Goal: Task Accomplishment & Management: Manage account settings

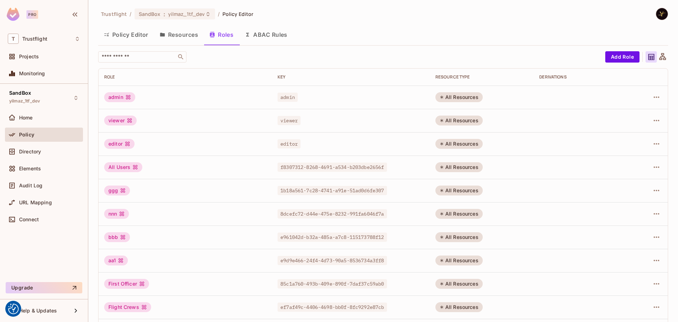
scroll to position [143, 0]
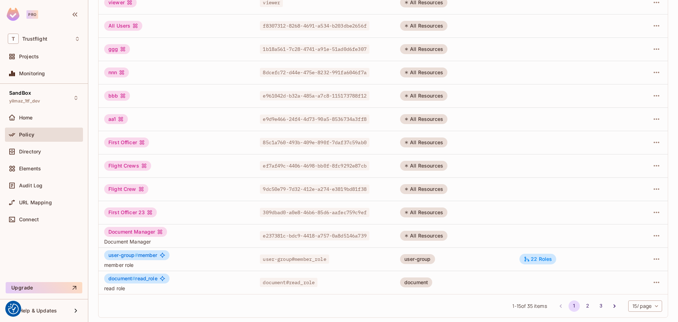
scroll to position [143, 0]
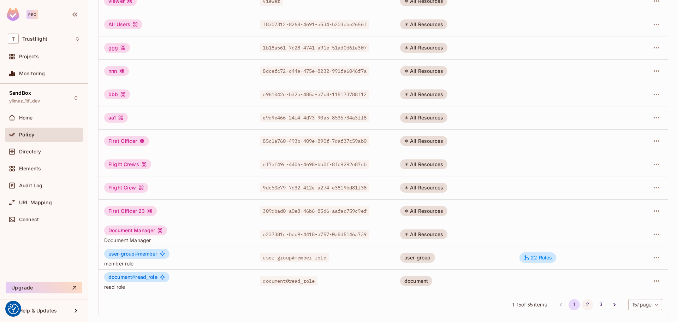
click at [582, 303] on button "2" at bounding box center [587, 304] width 11 height 11
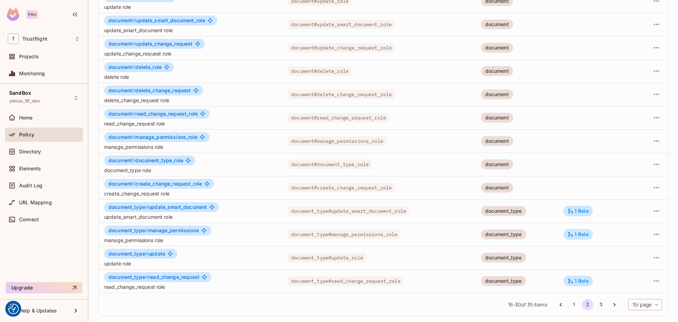
scroll to position [139, 0]
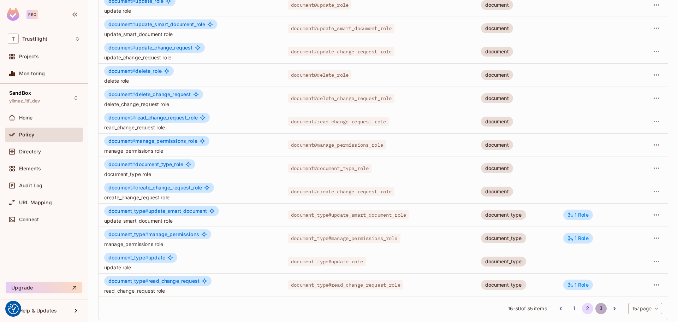
click at [595, 307] on button "3" at bounding box center [600, 307] width 11 height 11
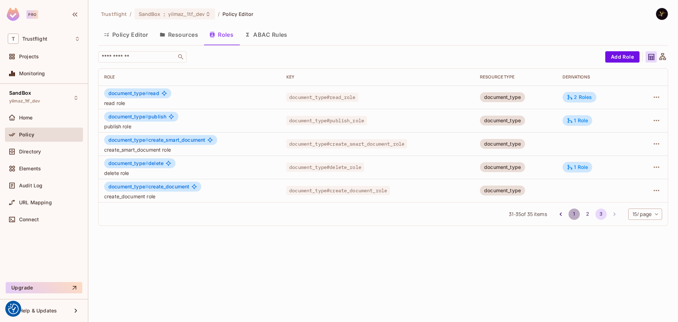
click at [571, 211] on button "1" at bounding box center [573, 213] width 11 height 11
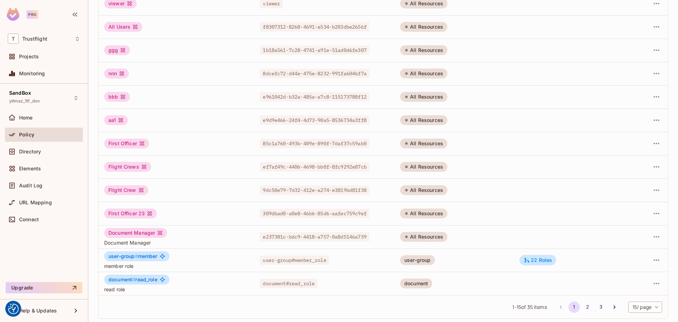
scroll to position [140, 0]
click at [651, 232] on button "button" at bounding box center [655, 235] width 11 height 11
click at [635, 281] on div "Delete Role" at bounding box center [622, 283] width 27 height 7
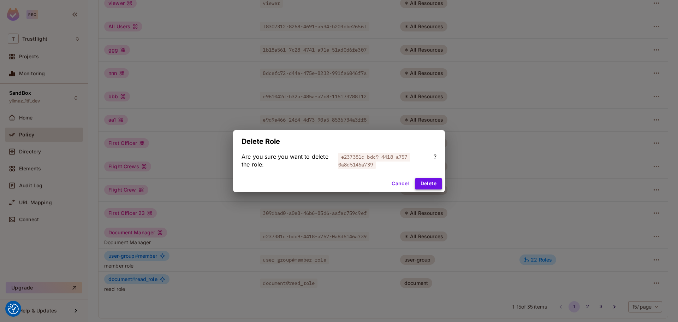
click at [436, 183] on button "Delete" at bounding box center [428, 183] width 27 height 11
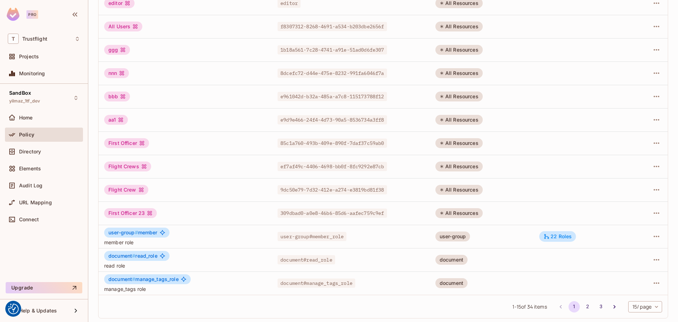
click at [310, 304] on div "1 - 15 of 34 items 1 2 3 15 / page ** ​" at bounding box center [382, 305] width 569 height 23
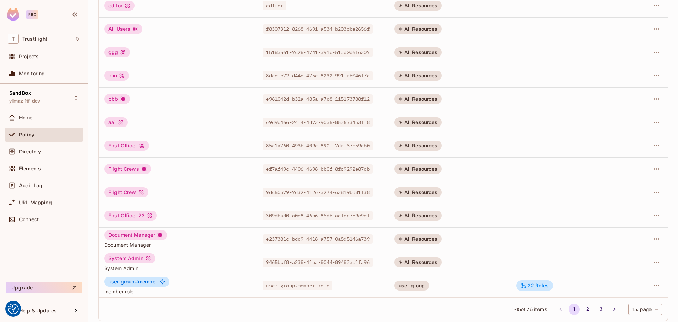
scroll to position [143, 0]
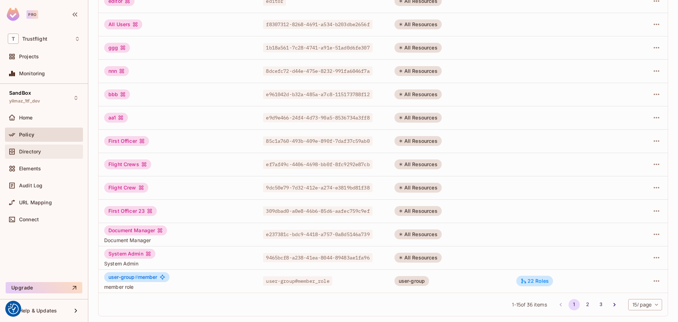
click at [49, 148] on div "Directory" at bounding box center [44, 151] width 72 height 8
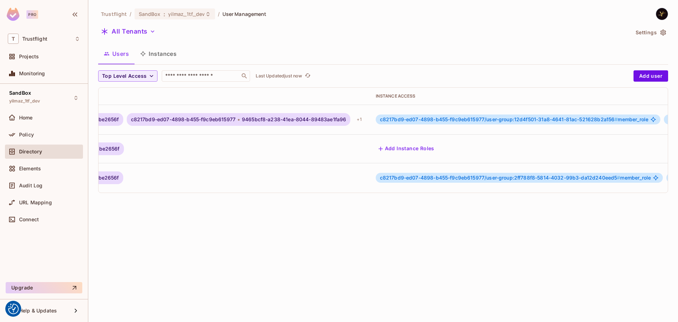
scroll to position [0, 314]
click at [363, 120] on div "+ 1" at bounding box center [358, 119] width 10 height 11
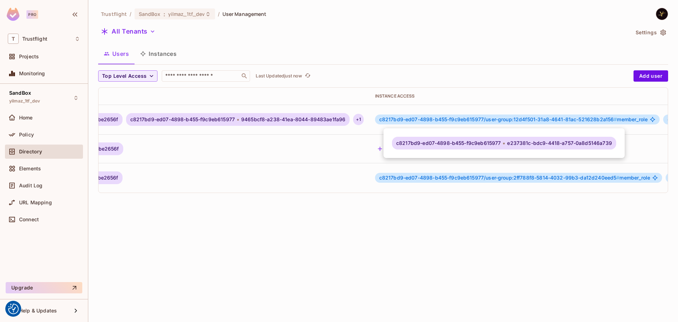
drag, startPoint x: 339, startPoint y: 192, endPoint x: 186, endPoint y: 195, distance: 152.9
click at [186, 195] on div at bounding box center [339, 161] width 678 height 322
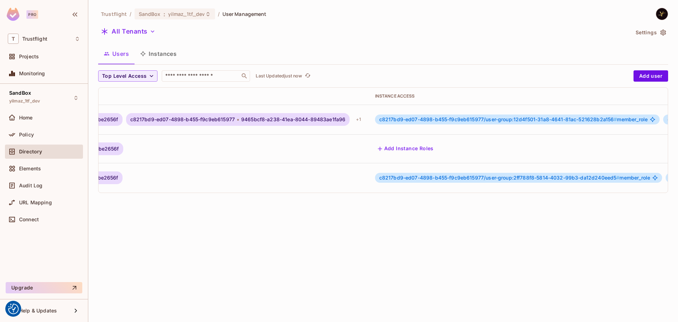
click at [296, 243] on div "Trustflight / SandBox : yilmaz_1tf_dev / User Management All Tenants Settings U…" at bounding box center [382, 161] width 589 height 322
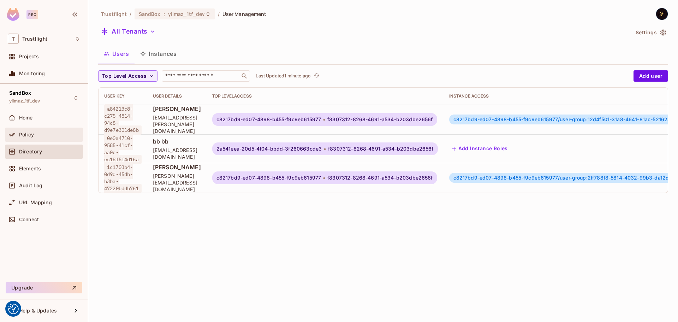
click at [36, 138] on div "Policy" at bounding box center [44, 134] width 72 height 8
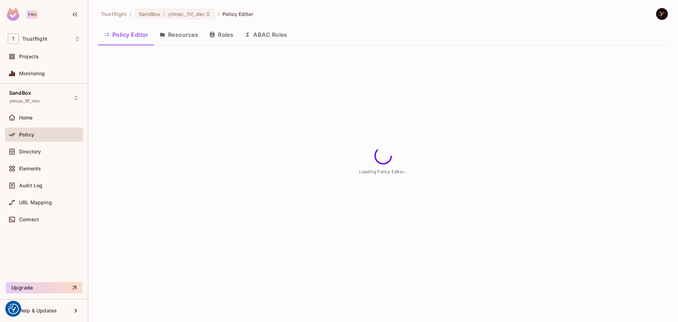
click at [262, 32] on button "ABAC Rules" at bounding box center [266, 35] width 54 height 18
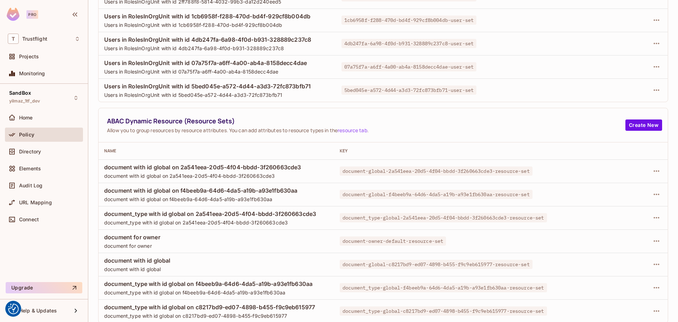
scroll to position [352, 0]
click at [654, 307] on icon "button" at bounding box center [656, 309] width 8 height 8
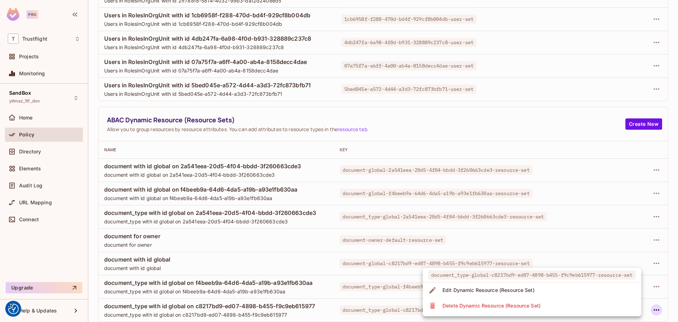
click at [569, 304] on li "Delete Dynamic Resource (Resource Set)" at bounding box center [531, 306] width 218 height 16
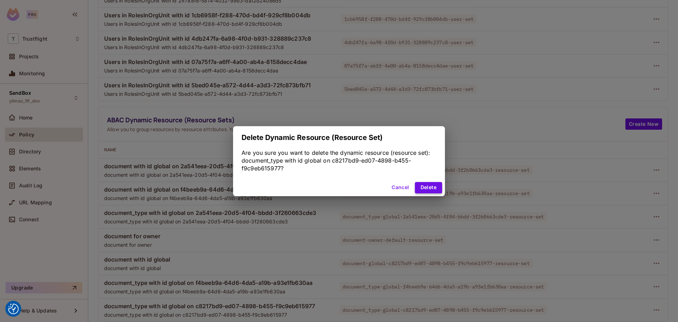
click at [426, 190] on button "Delete" at bounding box center [428, 187] width 27 height 11
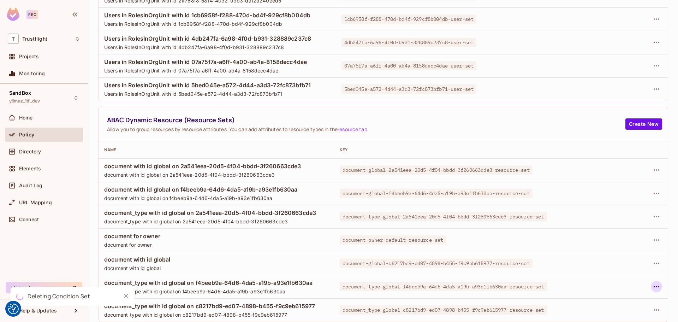
click at [653, 287] on icon "button" at bounding box center [656, 286] width 6 height 1
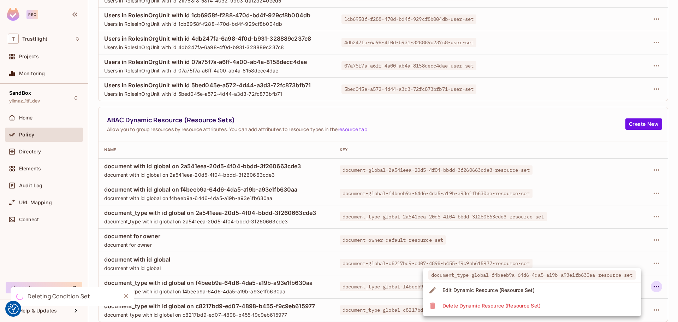
click at [577, 307] on li "Delete Dynamic Resource (Resource Set)" at bounding box center [531, 306] width 218 height 16
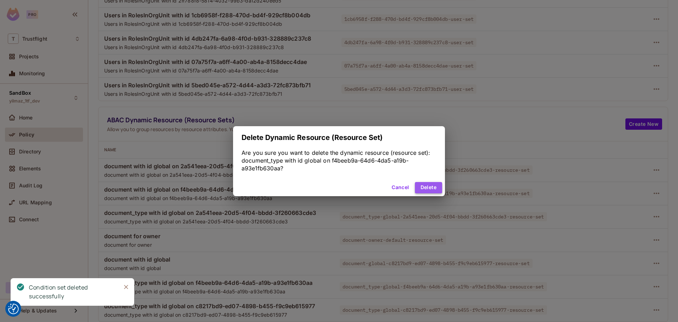
click at [435, 188] on button "Delete" at bounding box center [428, 187] width 27 height 11
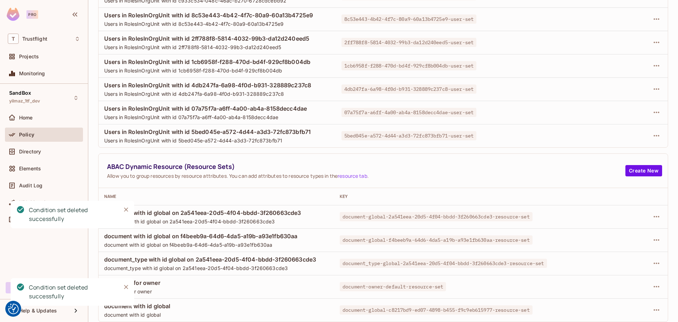
scroll to position [305, 0]
click at [652, 308] on icon "button" at bounding box center [656, 309] width 8 height 8
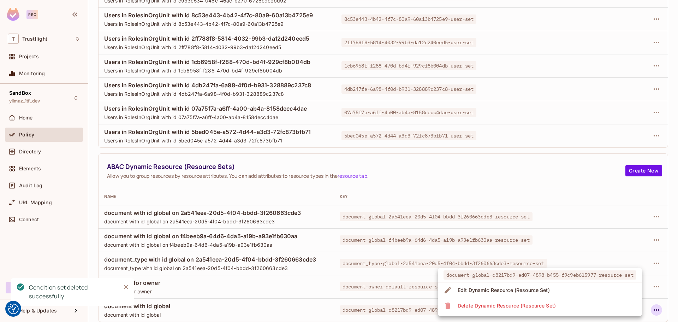
click at [566, 302] on li "Delete Dynamic Resource (Resource Set)" at bounding box center [540, 306] width 204 height 16
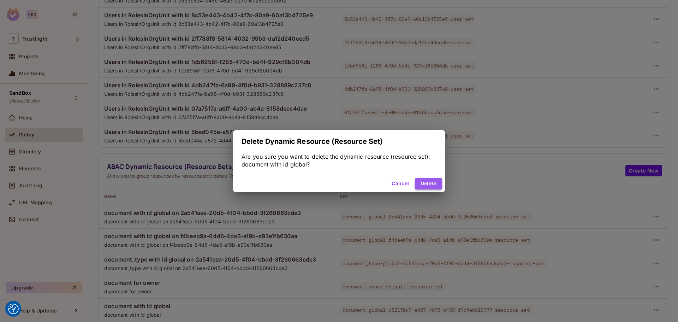
click at [427, 186] on button "Delete" at bounding box center [428, 183] width 27 height 11
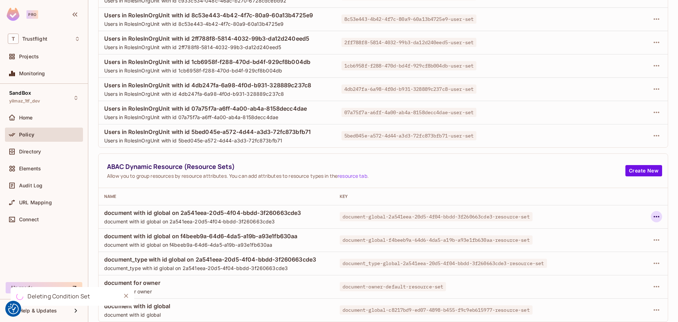
click at [653, 216] on icon "button" at bounding box center [656, 216] width 6 height 1
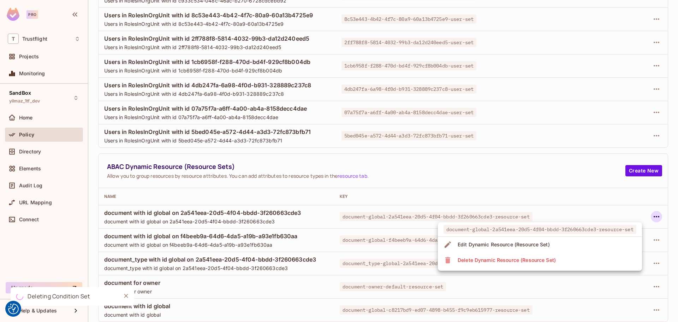
click at [587, 257] on li "Delete Dynamic Resource (Resource Set)" at bounding box center [540, 260] width 204 height 16
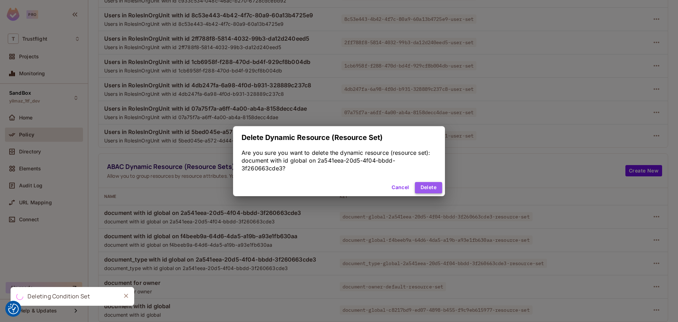
click at [430, 190] on button "Delete" at bounding box center [428, 187] width 27 height 11
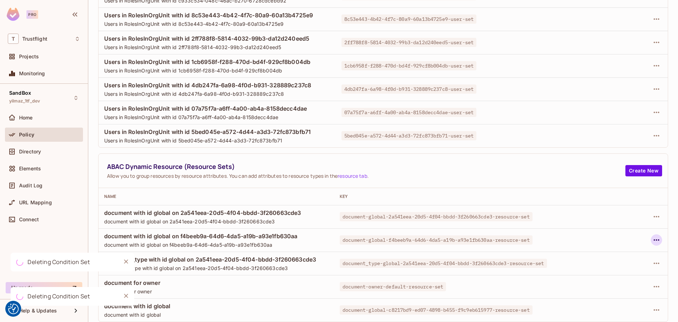
click at [656, 240] on button "button" at bounding box center [655, 239] width 11 height 11
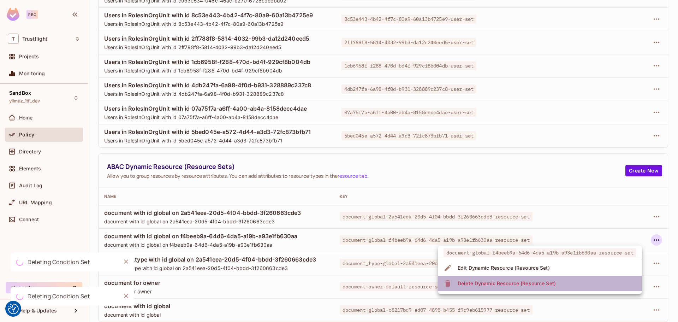
click at [570, 282] on li "Delete Dynamic Resource (Resource Set)" at bounding box center [540, 283] width 204 height 16
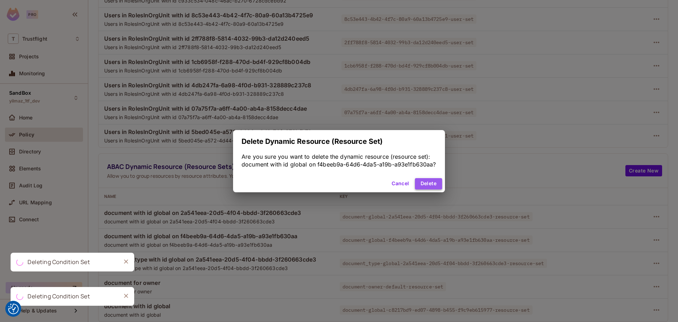
click at [425, 180] on button "Delete" at bounding box center [428, 183] width 27 height 11
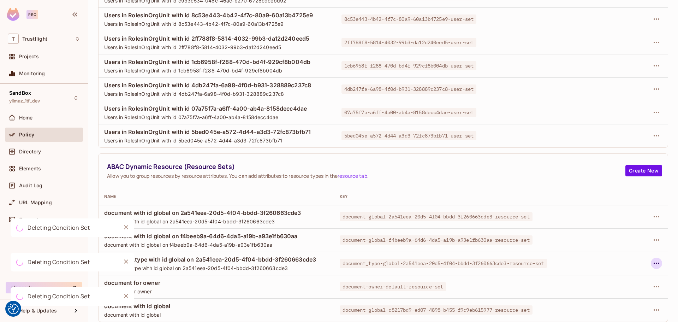
click at [652, 262] on icon "button" at bounding box center [656, 263] width 8 height 8
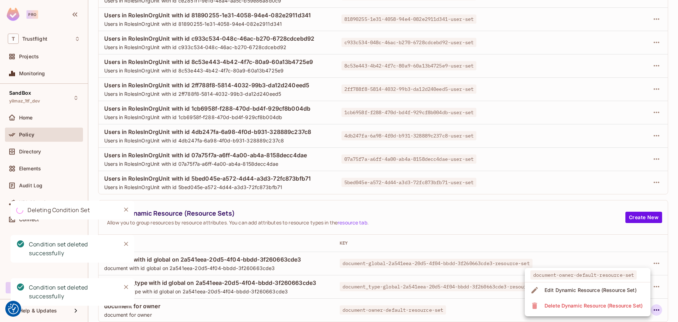
scroll to position [258, 0]
click at [570, 304] on div "Delete Dynamic Resource (Resource Set)" at bounding box center [593, 305] width 98 height 7
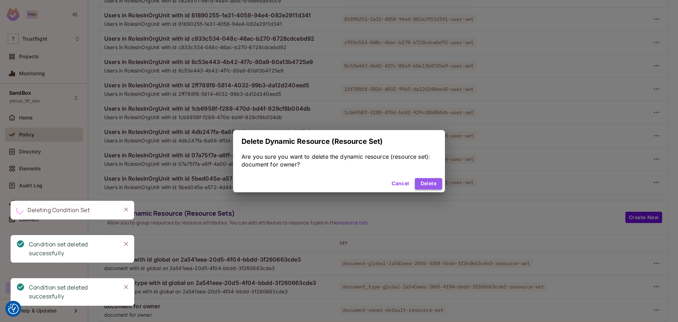
click at [429, 180] on button "Delete" at bounding box center [428, 183] width 27 height 11
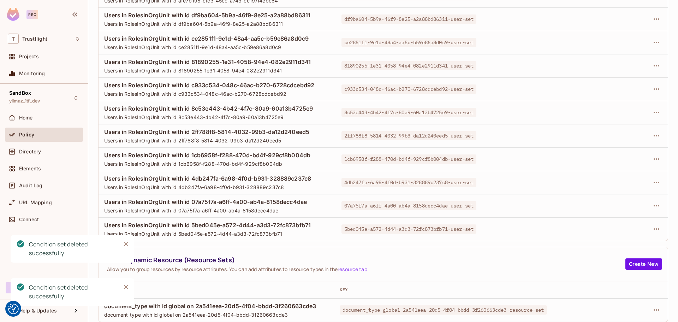
scroll to position [212, 0]
click at [125, 287] on icon "Close" at bounding box center [125, 286] width 7 height 7
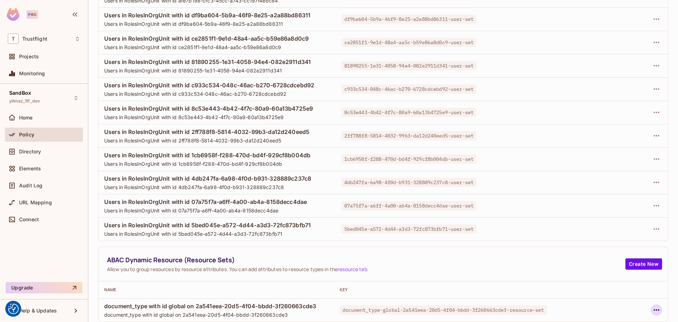
click at [653, 310] on icon "button" at bounding box center [656, 309] width 6 height 1
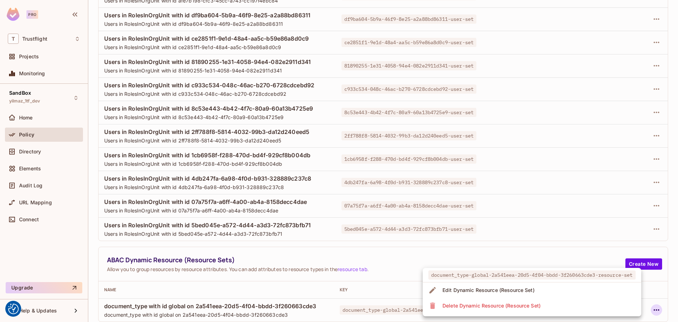
click at [533, 304] on div "Delete Dynamic Resource (Resource Set)" at bounding box center [491, 305] width 98 height 7
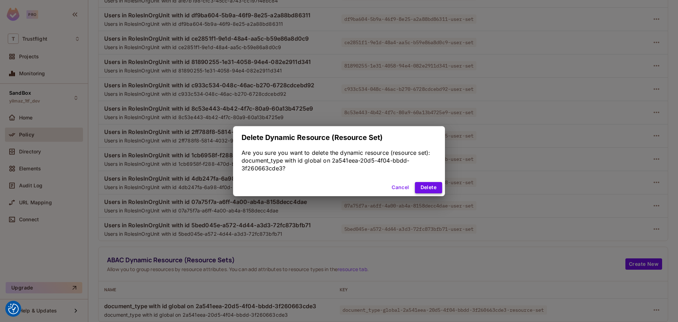
click at [431, 188] on button "Delete" at bounding box center [428, 187] width 27 height 11
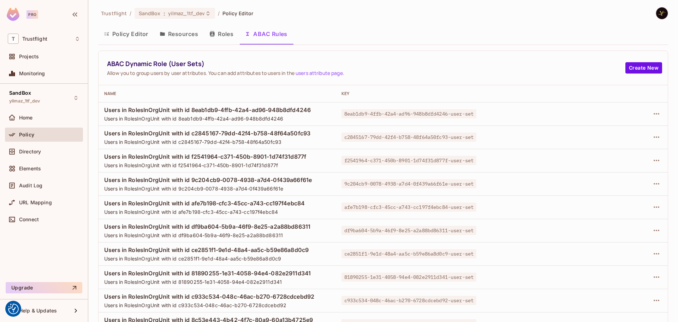
scroll to position [0, 0]
click at [652, 111] on icon "button" at bounding box center [656, 114] width 8 height 8
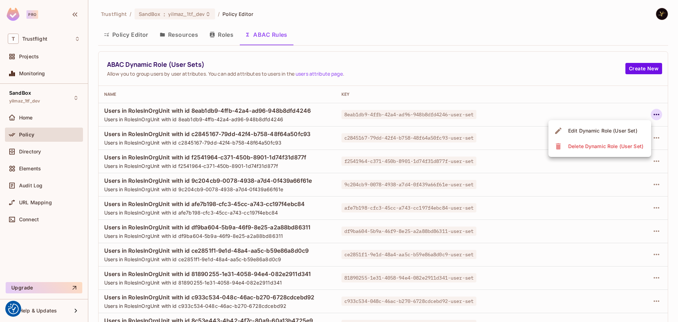
click at [619, 146] on div "Delete Dynamic Role (User Set)" at bounding box center [605, 146] width 75 height 7
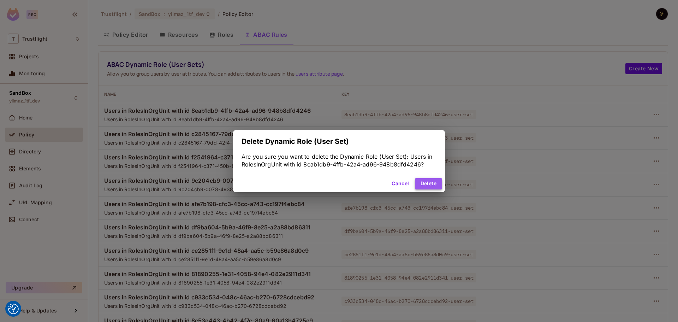
click at [424, 183] on button "Delete" at bounding box center [428, 183] width 27 height 11
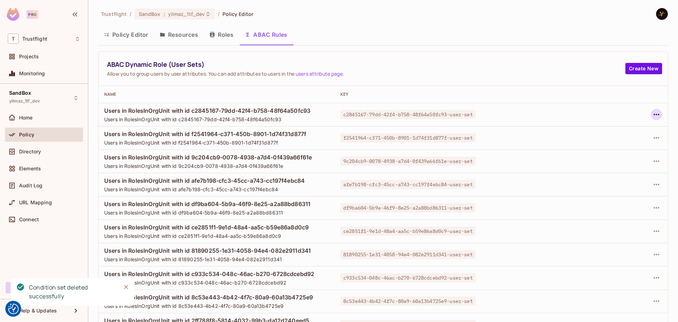
click at [652, 112] on icon "button" at bounding box center [656, 114] width 8 height 8
click at [618, 146] on div "Delete Dynamic Role (User Set)" at bounding box center [605, 146] width 75 height 7
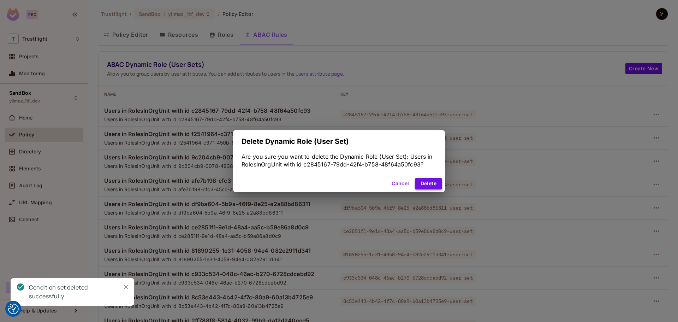
click at [424, 186] on button "Delete" at bounding box center [428, 183] width 27 height 11
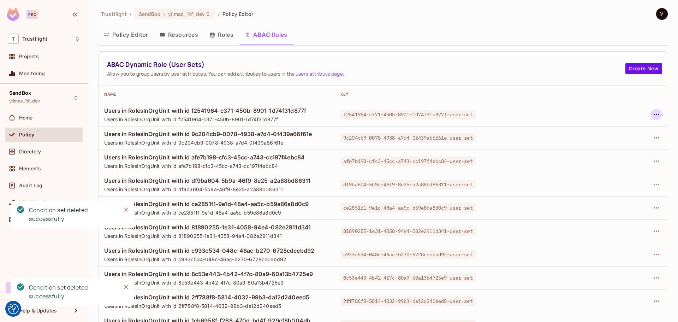
click at [653, 114] on icon "button" at bounding box center [656, 114] width 6 height 1
click at [609, 143] on div "Delete Dynamic Role (User Set)" at bounding box center [605, 146] width 75 height 7
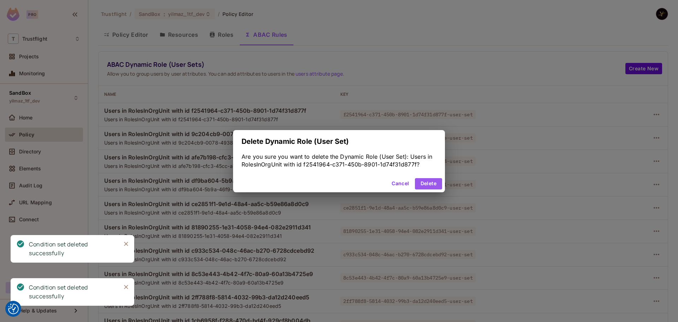
drag, startPoint x: 422, startPoint y: 181, endPoint x: 546, endPoint y: 158, distance: 126.1
click at [425, 182] on button "Delete" at bounding box center [428, 183] width 27 height 11
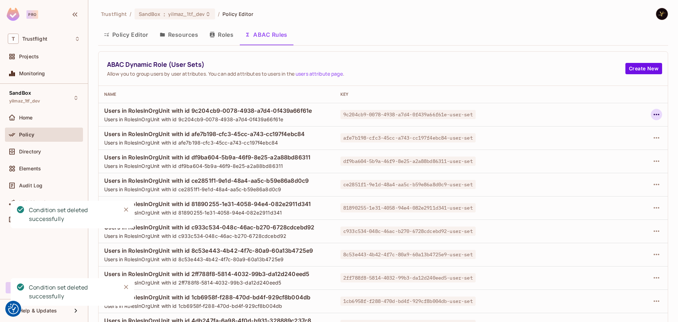
click at [652, 114] on icon "button" at bounding box center [656, 114] width 8 height 8
click at [615, 146] on div "Delete Dynamic Role (User Set)" at bounding box center [605, 146] width 75 height 7
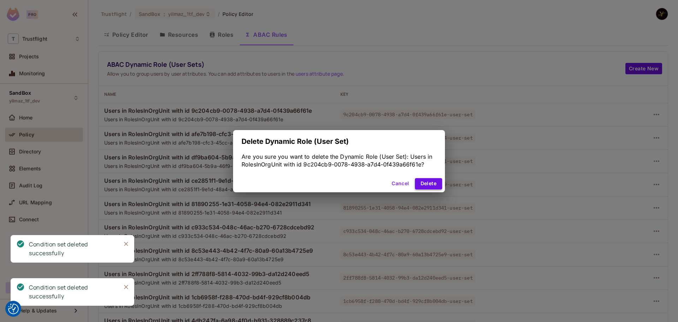
click at [425, 184] on button "Delete" at bounding box center [428, 183] width 27 height 11
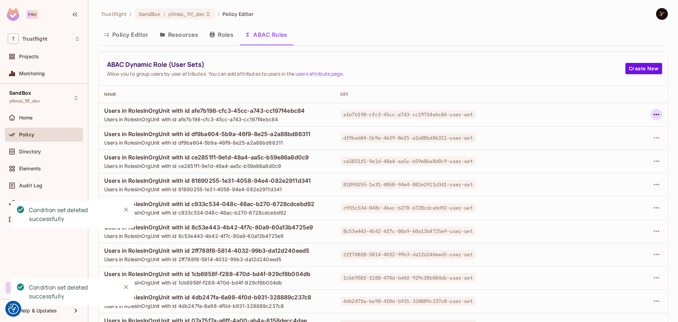
click at [652, 114] on icon "button" at bounding box center [656, 114] width 8 height 8
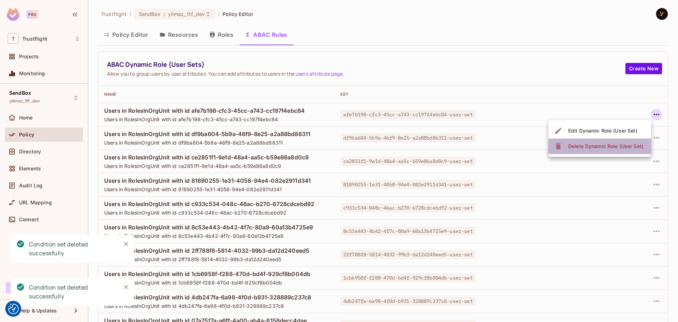
click at [617, 144] on div "Delete Dynamic Role (User Set)" at bounding box center [605, 146] width 75 height 7
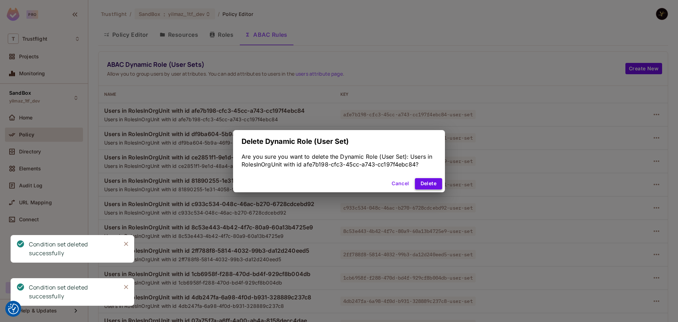
click at [427, 181] on button "Delete" at bounding box center [428, 183] width 27 height 11
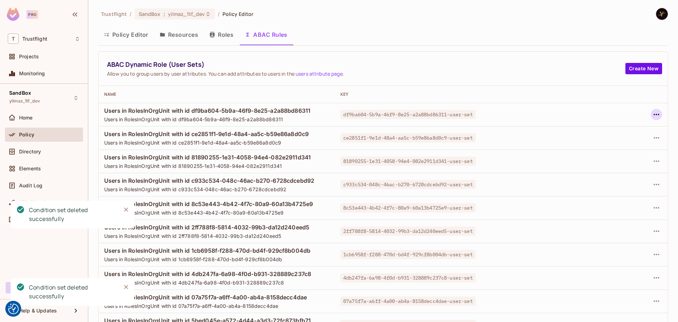
click at [652, 114] on icon "button" at bounding box center [656, 114] width 8 height 8
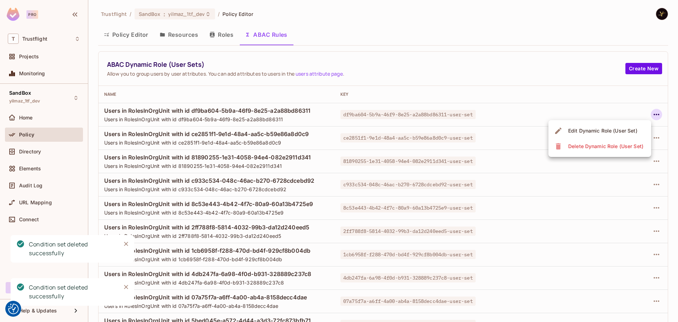
click at [603, 148] on div "Delete Dynamic Role (User Set)" at bounding box center [605, 146] width 75 height 7
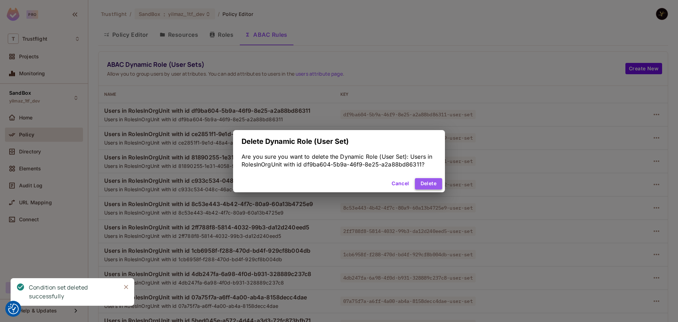
click at [427, 182] on button "Delete" at bounding box center [428, 183] width 27 height 11
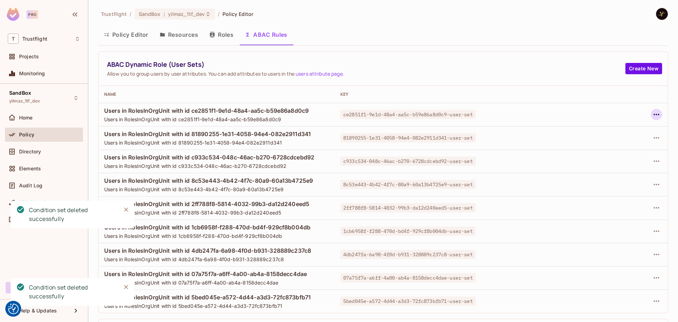
click at [652, 117] on icon "button" at bounding box center [656, 114] width 8 height 8
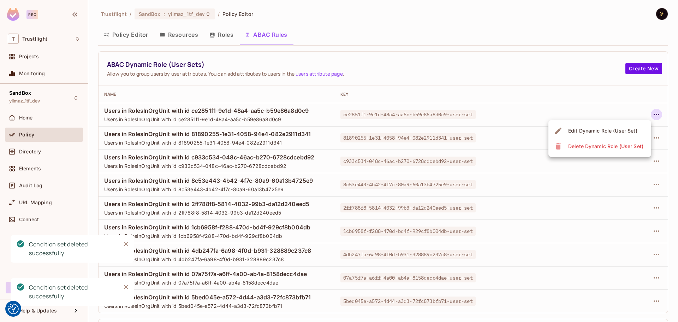
click at [622, 147] on div "Delete Dynamic Role (User Set)" at bounding box center [605, 146] width 75 height 7
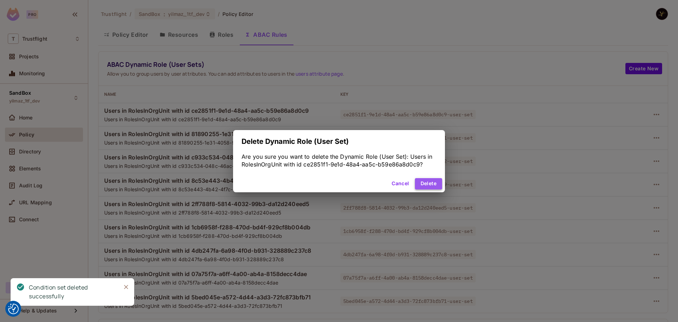
click at [426, 178] on button "Delete" at bounding box center [428, 183] width 27 height 11
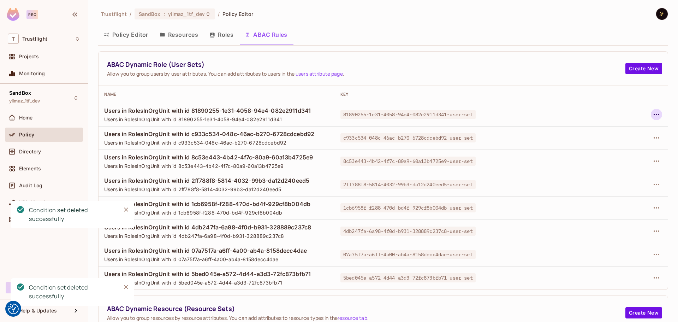
click at [652, 112] on icon "button" at bounding box center [656, 114] width 8 height 8
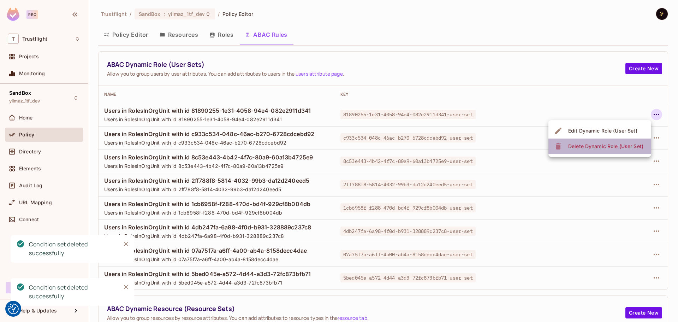
click at [603, 148] on div "Delete Dynamic Role (User Set)" at bounding box center [605, 146] width 75 height 7
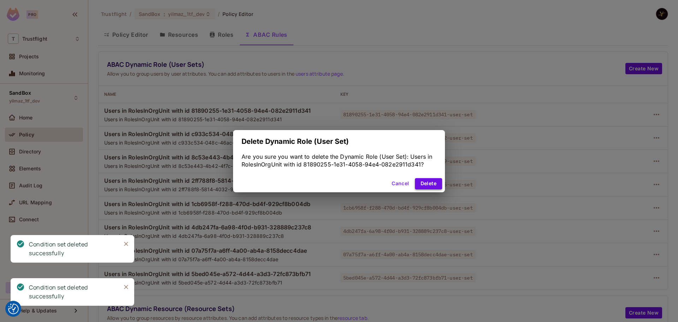
drag, startPoint x: 428, startPoint y: 183, endPoint x: 485, endPoint y: 172, distance: 58.4
click at [430, 183] on button "Delete" at bounding box center [428, 183] width 27 height 11
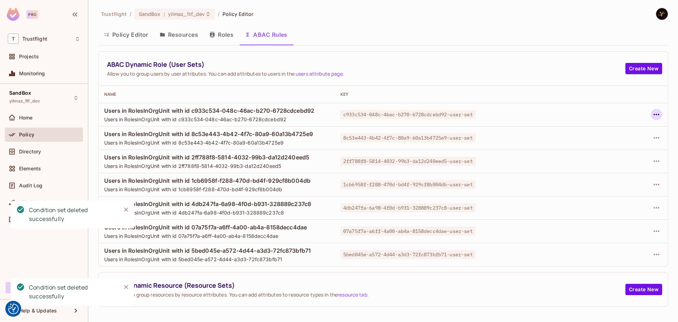
click at [654, 113] on icon "button" at bounding box center [656, 114] width 8 height 8
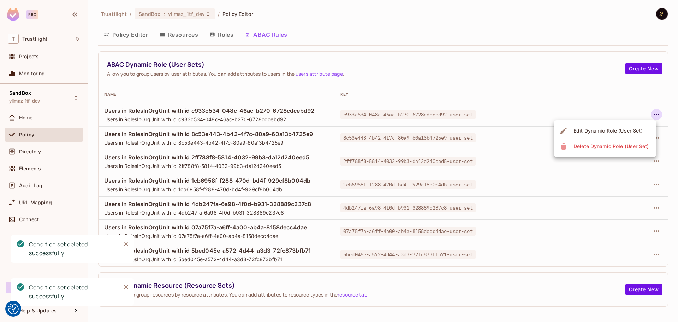
click at [583, 149] on div "Delete Dynamic Role (User Set)" at bounding box center [610, 146] width 75 height 7
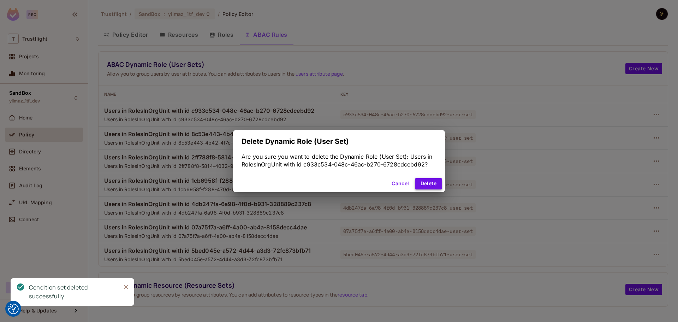
click at [424, 180] on button "Delete" at bounding box center [428, 183] width 27 height 11
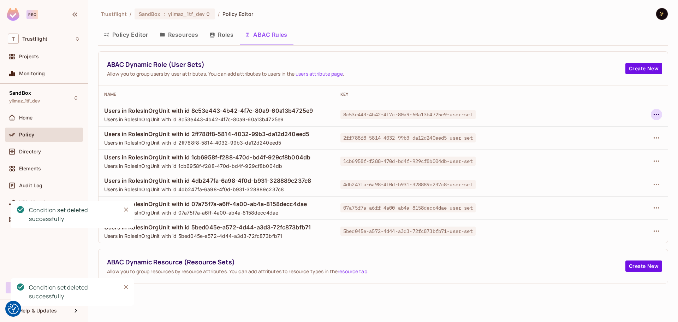
click at [661, 117] on div at bounding box center [618, 114] width 88 height 11
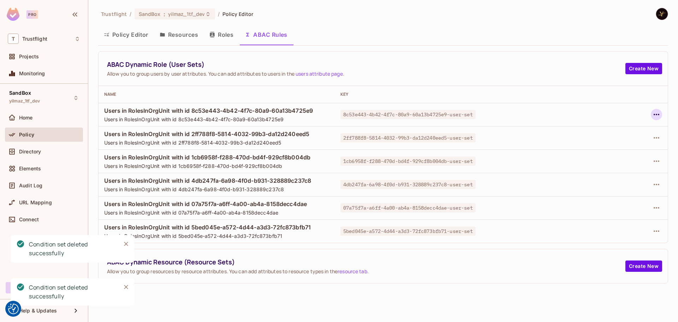
click at [658, 116] on icon "button" at bounding box center [656, 114] width 8 height 8
click at [621, 149] on div "Delete Dynamic Role (User Set)" at bounding box center [610, 146] width 75 height 7
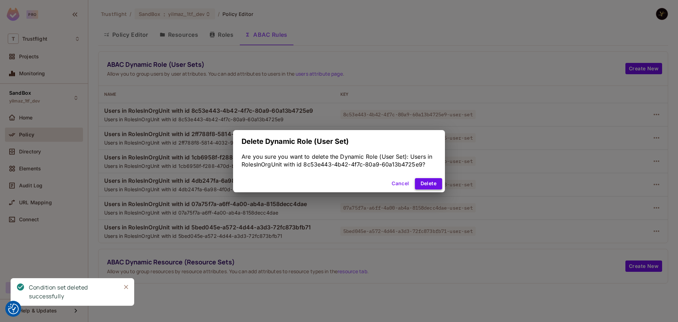
click at [431, 180] on button "Delete" at bounding box center [428, 183] width 27 height 11
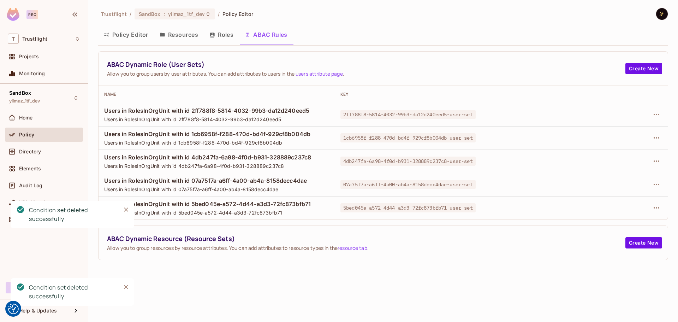
click at [648, 116] on div at bounding box center [618, 114] width 88 height 11
click at [654, 115] on icon "button" at bounding box center [656, 114] width 6 height 1
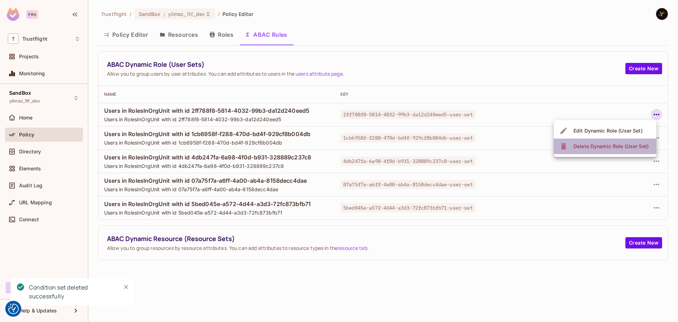
click at [602, 142] on span "Delete Dynamic Role (User Set)" at bounding box center [610, 145] width 79 height 11
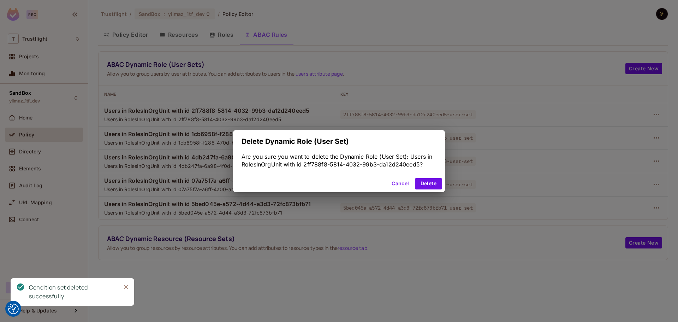
drag, startPoint x: 427, startPoint y: 179, endPoint x: 433, endPoint y: 176, distance: 7.3
click at [429, 180] on button "Delete" at bounding box center [428, 183] width 27 height 11
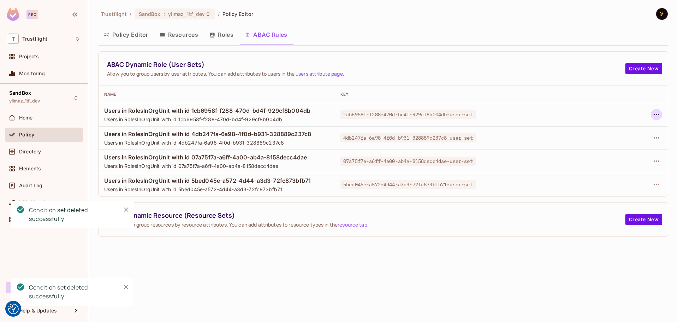
click at [655, 114] on icon "button" at bounding box center [656, 114] width 8 height 8
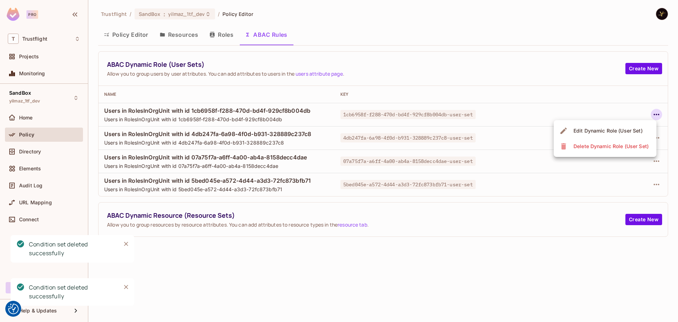
click at [616, 142] on span "Delete Dynamic Role (User Set)" at bounding box center [610, 145] width 79 height 11
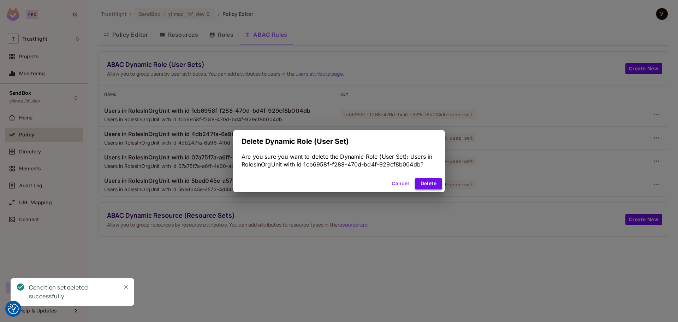
click at [425, 186] on button "Delete" at bounding box center [428, 183] width 27 height 11
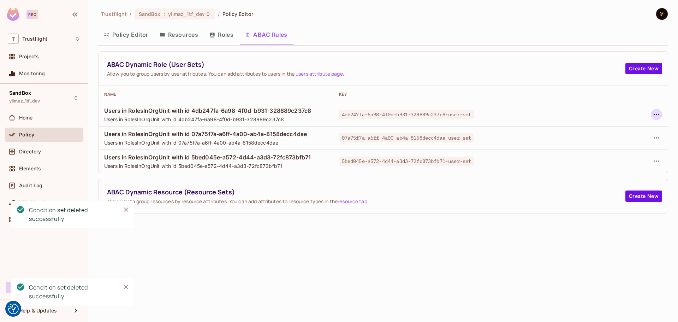
click at [658, 110] on icon "button" at bounding box center [656, 114] width 8 height 8
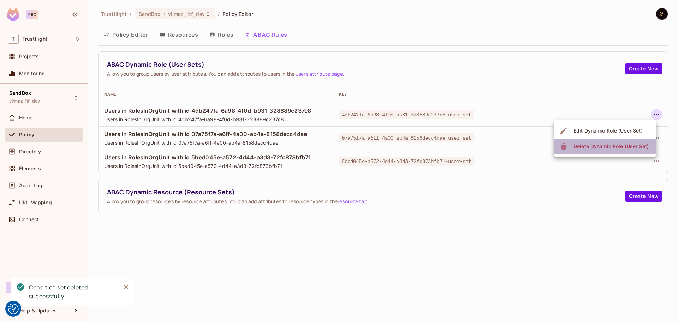
click at [619, 143] on div "Delete Dynamic Role (User Set)" at bounding box center [610, 146] width 75 height 7
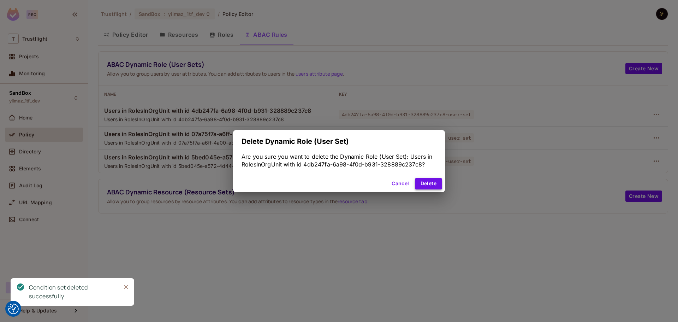
click at [425, 178] on button "Delete" at bounding box center [428, 183] width 27 height 11
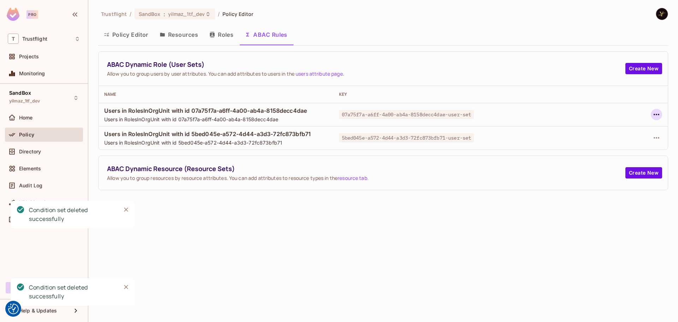
click at [660, 111] on button "button" at bounding box center [655, 114] width 11 height 11
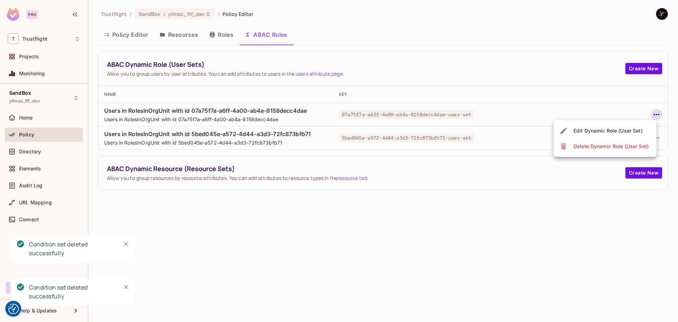
click at [620, 142] on span "Delete Dynamic Role (User Set)" at bounding box center [610, 145] width 79 height 11
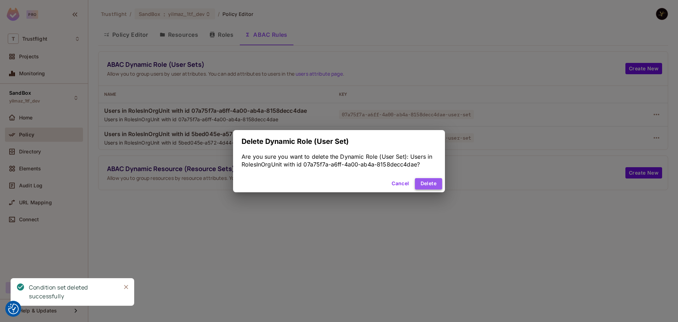
click at [433, 182] on button "Delete" at bounding box center [428, 183] width 27 height 11
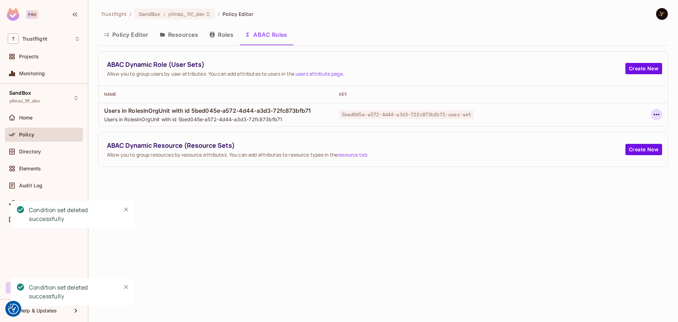
click at [651, 116] on button "button" at bounding box center [655, 114] width 11 height 11
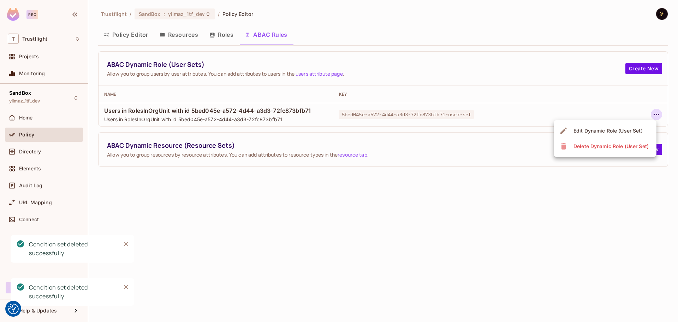
click at [615, 147] on div "Delete Dynamic Role (User Set)" at bounding box center [610, 146] width 75 height 7
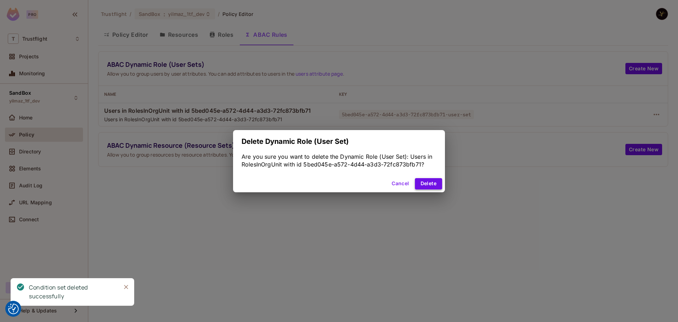
click at [428, 181] on button "Delete" at bounding box center [428, 183] width 27 height 11
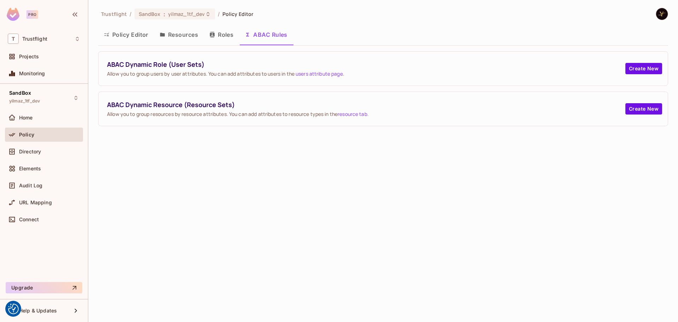
click at [289, 236] on div "Trustflight / SandBox : yilmaz_1tf_dev / Policy Editor Policy Editor Resources …" at bounding box center [382, 161] width 589 height 322
